Goal: Information Seeking & Learning: Understand process/instructions

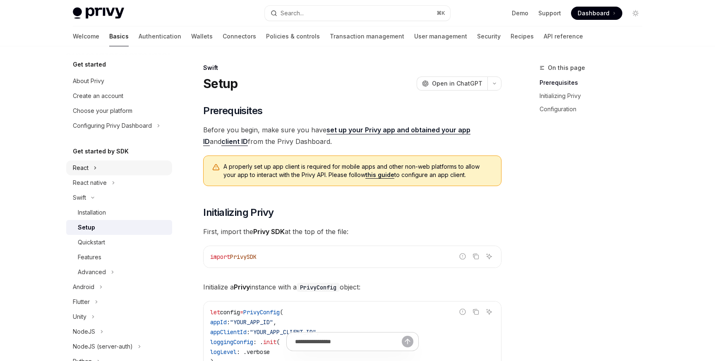
click at [97, 168] on button "React" at bounding box center [119, 168] width 106 height 15
type textarea "*"
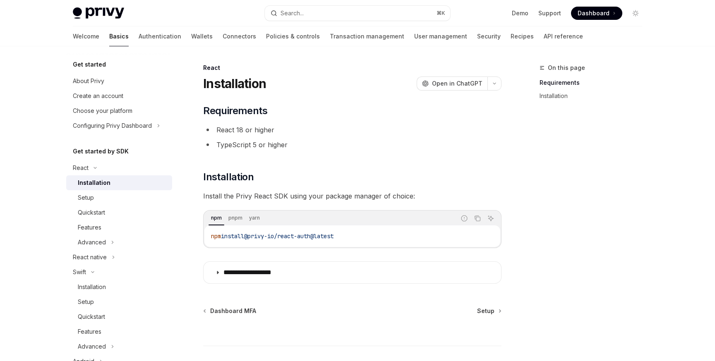
click at [321, 164] on div "**********" at bounding box center [352, 194] width 298 height 180
